Goal: Communication & Community: Answer question/provide support

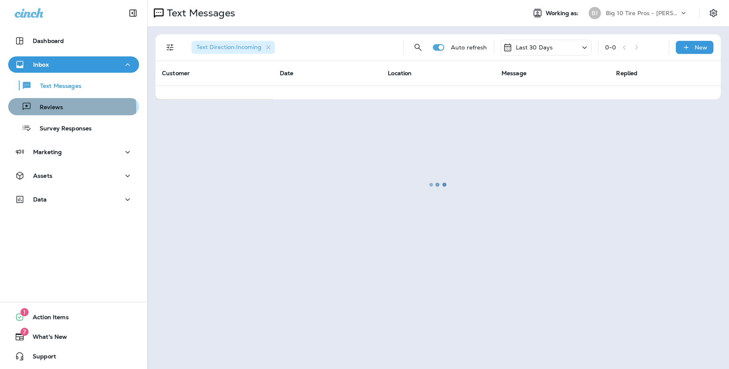
click at [48, 108] on p "Reviews" at bounding box center [46, 108] width 31 height 8
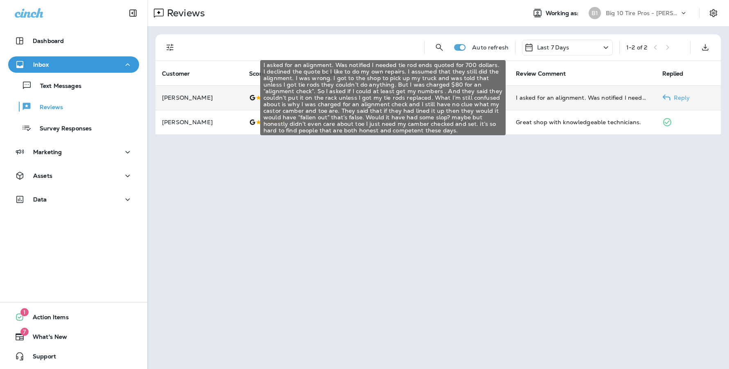
click at [562, 101] on div "I asked for an alignment. Was notified I needed tie rod ends quoted for 700 dol…" at bounding box center [582, 98] width 133 height 8
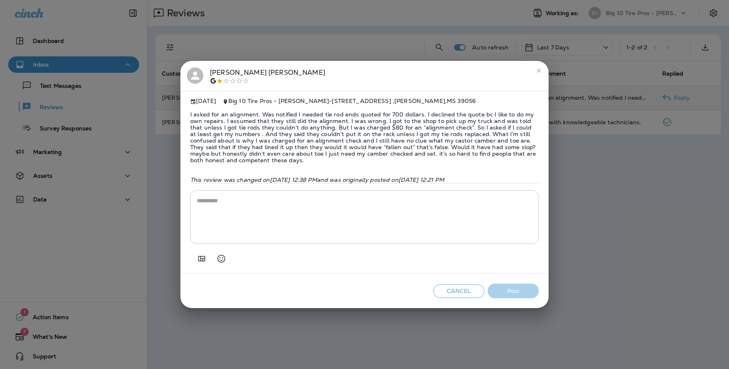
click at [536, 67] on icon "close" at bounding box center [538, 70] width 7 height 7
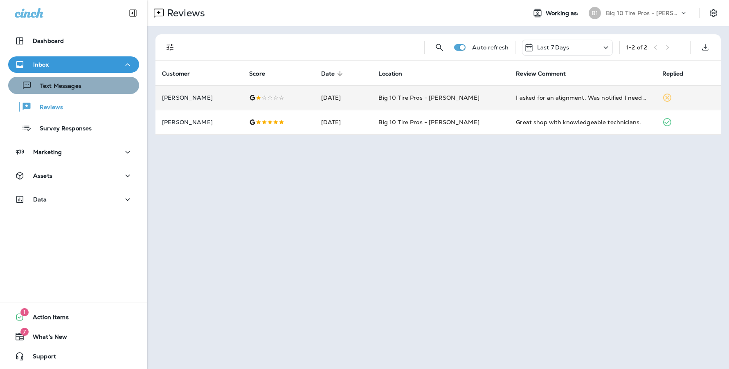
click at [102, 83] on div "Text Messages" at bounding box center [73, 85] width 124 height 12
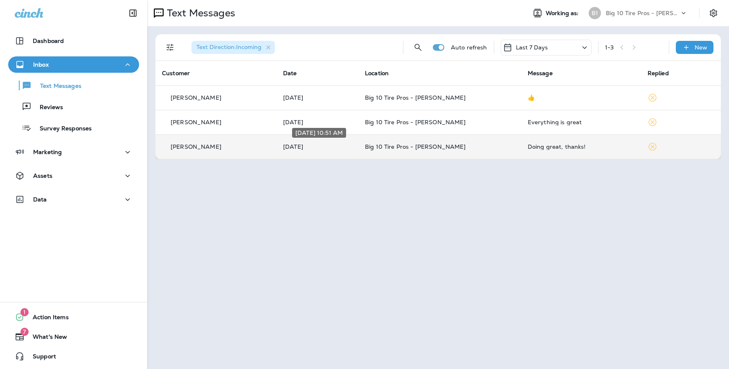
click at [328, 150] on p "[DATE]" at bounding box center [317, 146] width 69 height 7
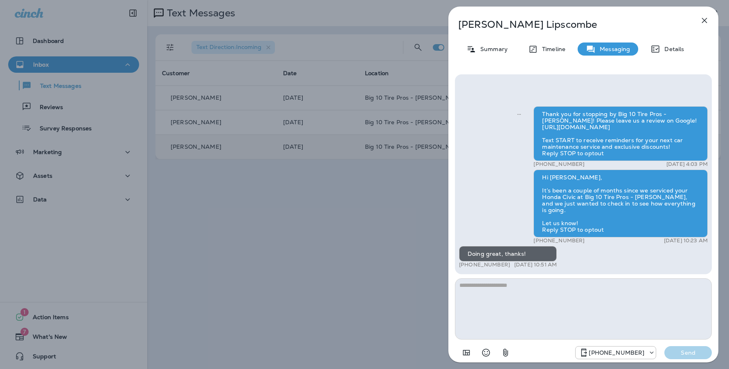
click at [555, 292] on textarea at bounding box center [583, 308] width 257 height 61
drag, startPoint x: 596, startPoint y: 282, endPoint x: 353, endPoint y: 264, distance: 243.5
click at [405, 278] on div "**********" at bounding box center [364, 184] width 729 height 369
type textarea "**********"
click at [681, 358] on button "Send" at bounding box center [687, 352] width 47 height 13
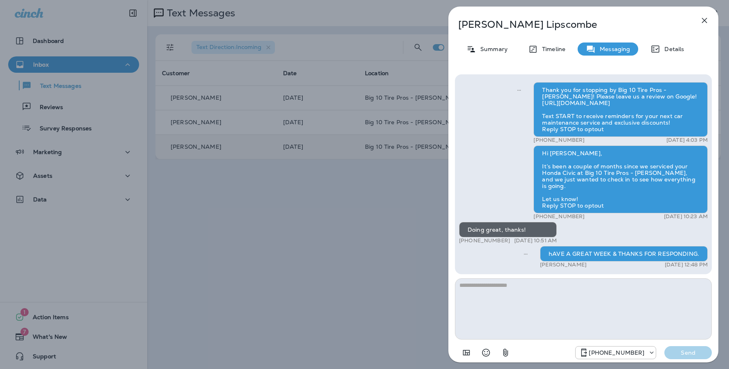
click at [705, 18] on icon "button" at bounding box center [704, 21] width 10 height 10
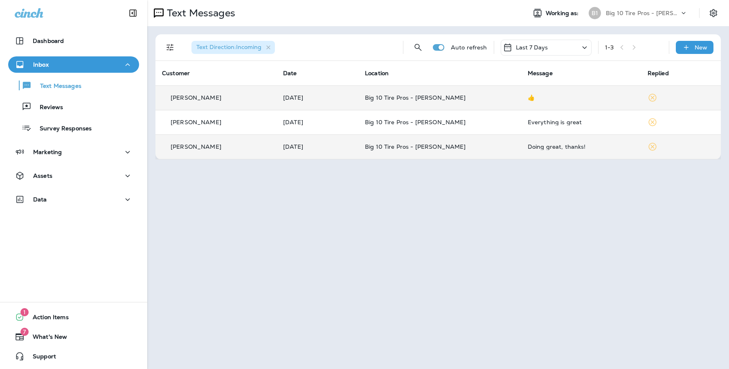
click at [504, 99] on p "Big 10 Tire Pros - [PERSON_NAME]" at bounding box center [440, 97] width 150 height 7
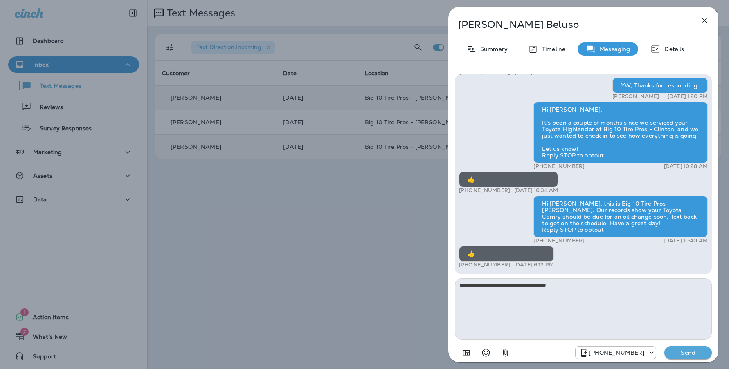
type textarea "**********"
click at [686, 356] on p "Send" at bounding box center [687, 352] width 34 height 7
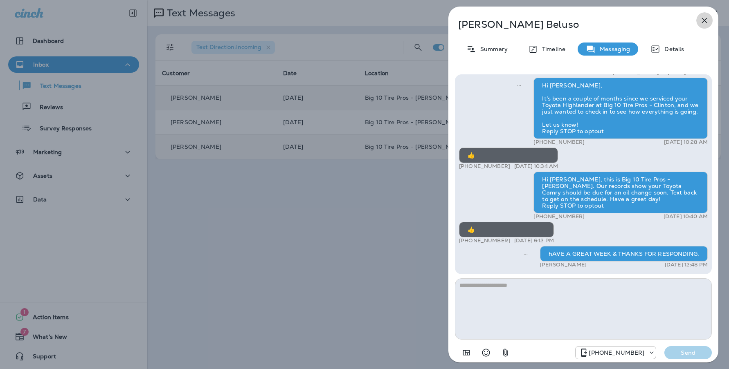
click at [704, 18] on icon "button" at bounding box center [704, 21] width 10 height 10
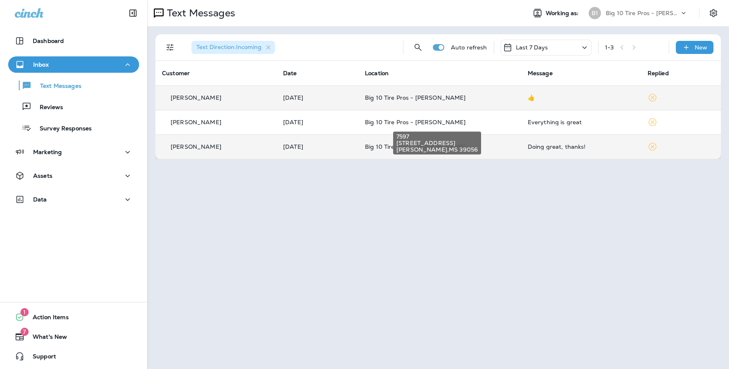
click at [406, 121] on span "Big 10 Tire Pros - [PERSON_NAME]" at bounding box center [415, 122] width 101 height 7
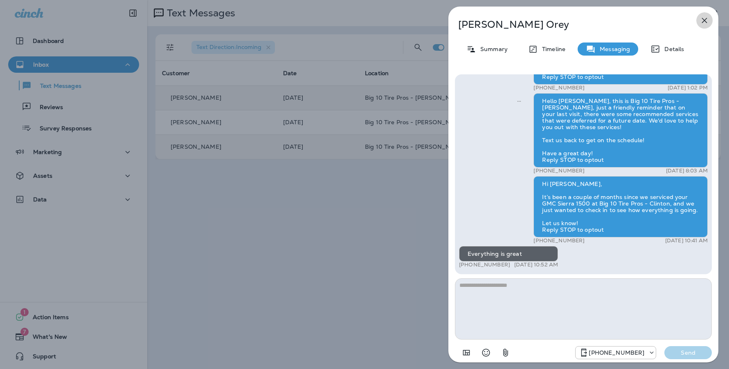
click at [704, 21] on icon "button" at bounding box center [704, 20] width 5 height 5
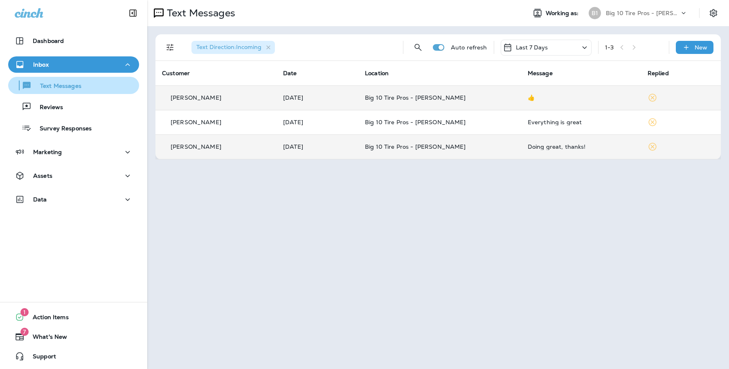
click at [90, 85] on div "Text Messages" at bounding box center [73, 85] width 124 height 12
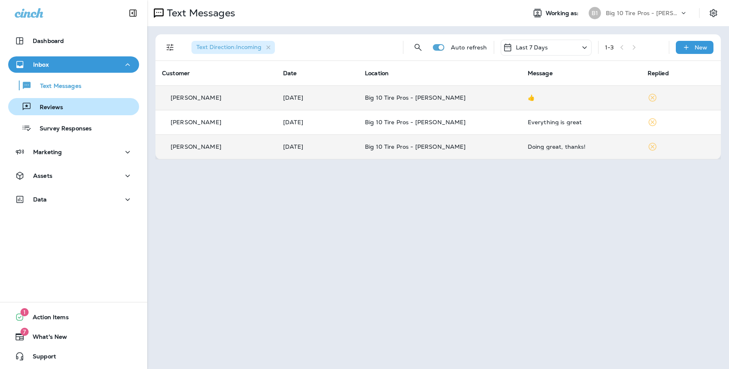
click at [61, 112] on div "Reviews" at bounding box center [37, 107] width 52 height 12
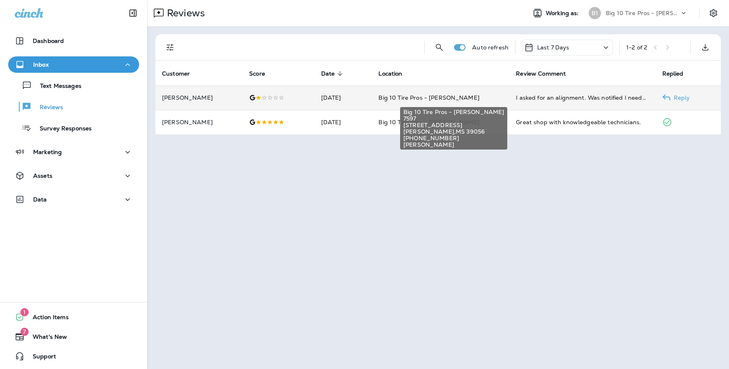
click at [427, 96] on span "Big 10 Tire Pros - [PERSON_NAME]" at bounding box center [428, 97] width 101 height 7
